Goal: Navigation & Orientation: Find specific page/section

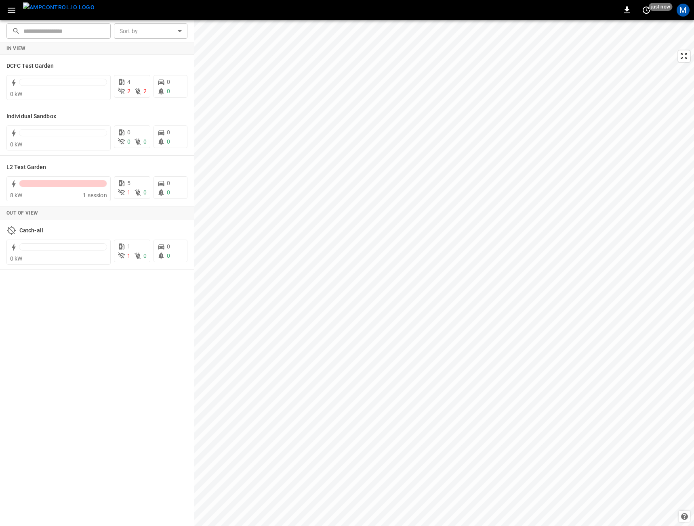
drag, startPoint x: 680, startPoint y: 9, endPoint x: 682, endPoint y: 14, distance: 4.9
click at [680, 11] on div "M" at bounding box center [682, 10] width 13 height 13
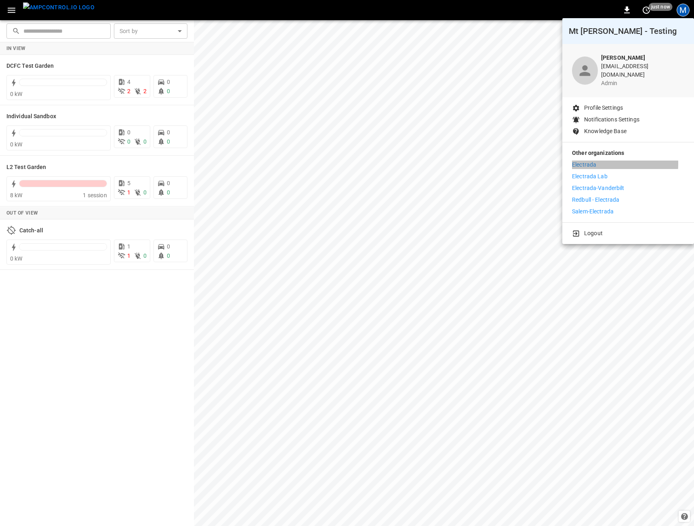
click at [581, 161] on p "Electrada" at bounding box center [584, 165] width 24 height 8
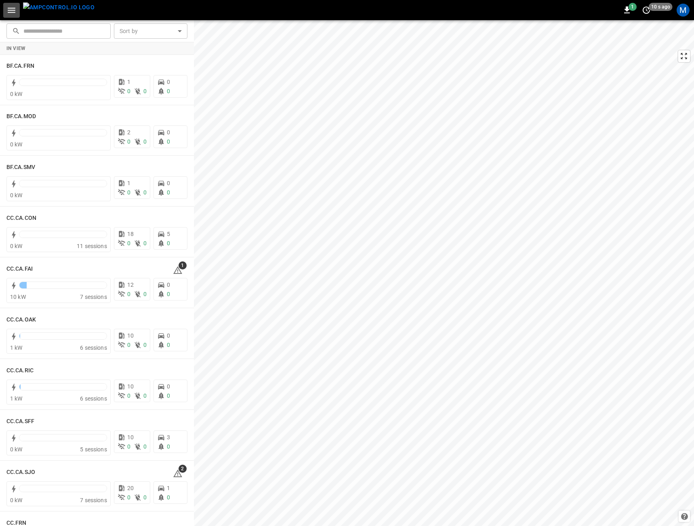
click at [5, 8] on button "button" at bounding box center [11, 10] width 17 height 15
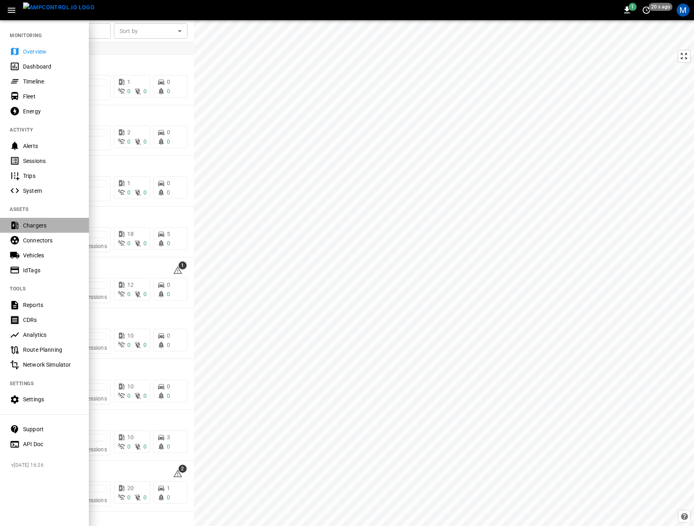
click at [42, 231] on div "Chargers" at bounding box center [44, 225] width 89 height 15
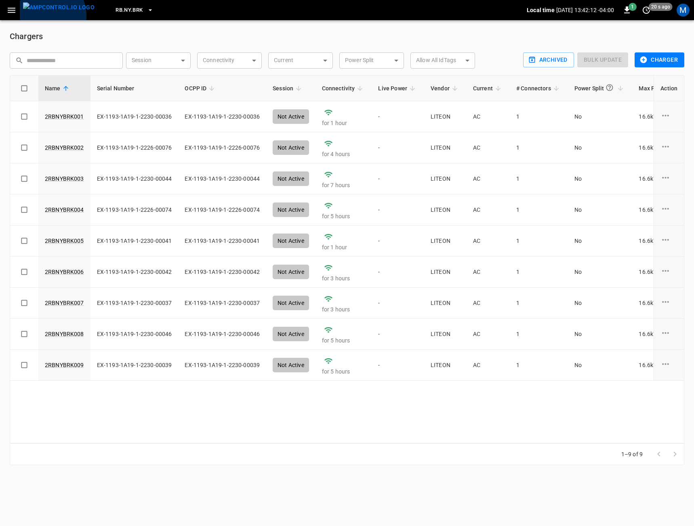
click at [42, 13] on img "menu" at bounding box center [58, 7] width 71 height 10
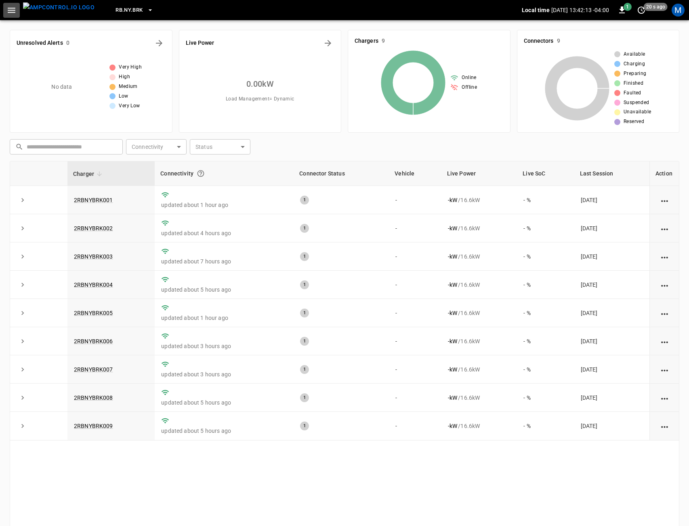
click at [11, 11] on icon "button" at bounding box center [11, 10] width 10 height 10
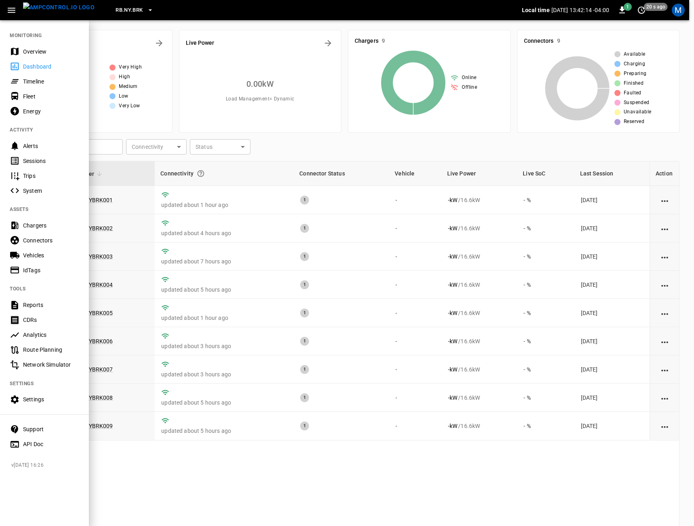
click at [32, 46] on div "Overview" at bounding box center [44, 51] width 89 height 15
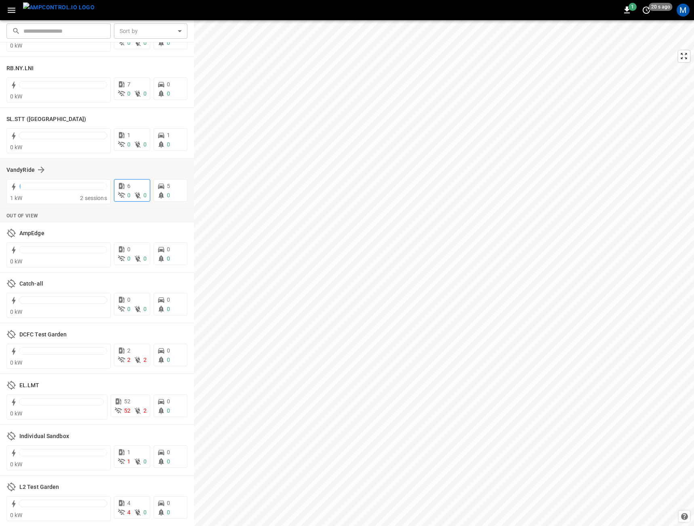
scroll to position [1575, 0]
